Goal: Book appointment/travel/reservation

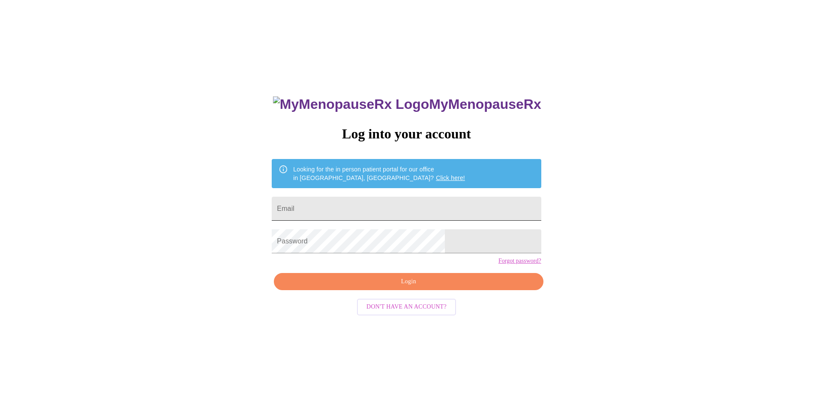
click at [377, 208] on input "Email" at bounding box center [406, 209] width 269 height 24
type input "[EMAIL_ADDRESS][DOMAIN_NAME]"
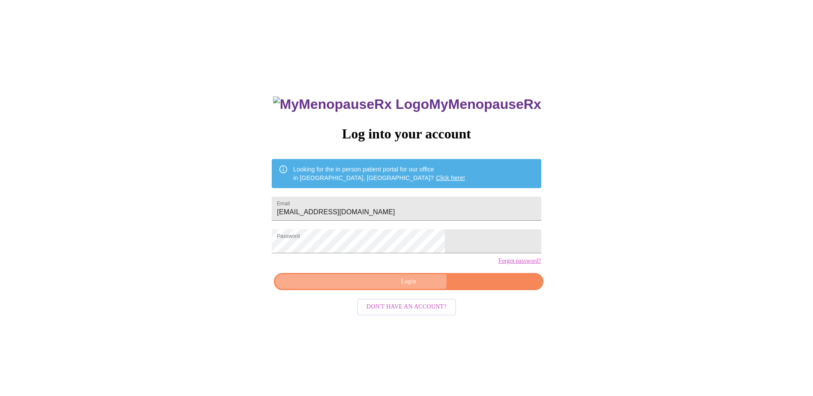
click at [404, 287] on span "Login" at bounding box center [408, 281] width 249 height 11
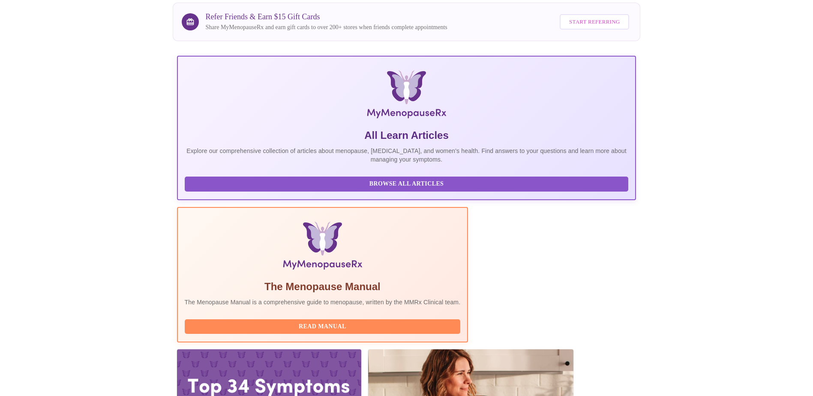
scroll to position [117, 0]
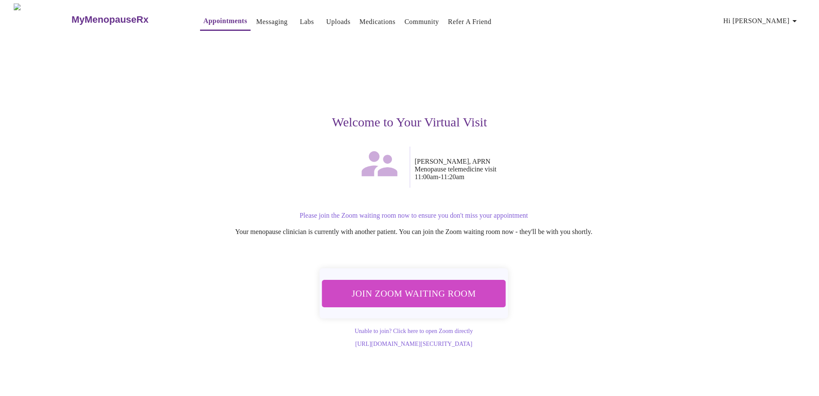
click at [423, 287] on span "Join Zoom Waiting Room" at bounding box center [413, 293] width 165 height 16
